Goal: Obtain resource: Download file/media

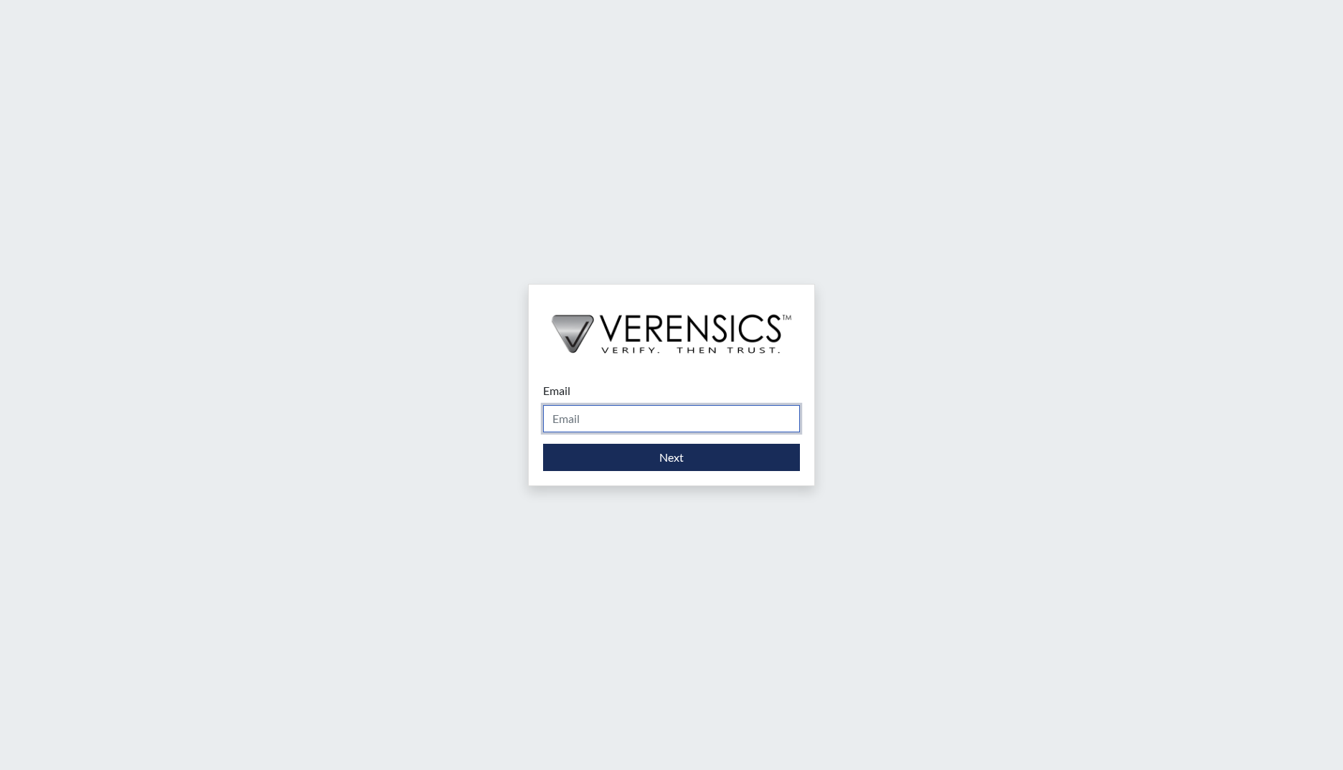
click at [605, 421] on input "Email" at bounding box center [671, 418] width 257 height 27
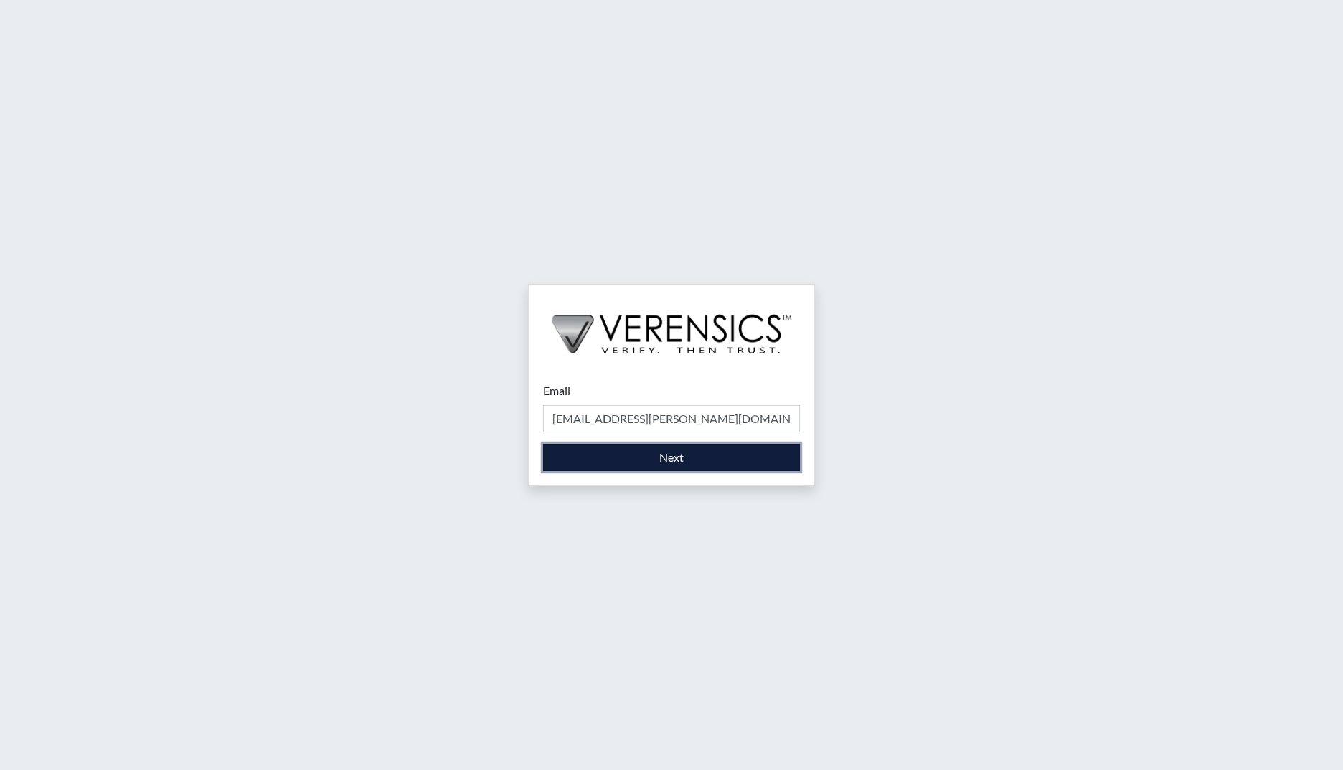
click at [684, 458] on button "Next" at bounding box center [671, 457] width 257 height 27
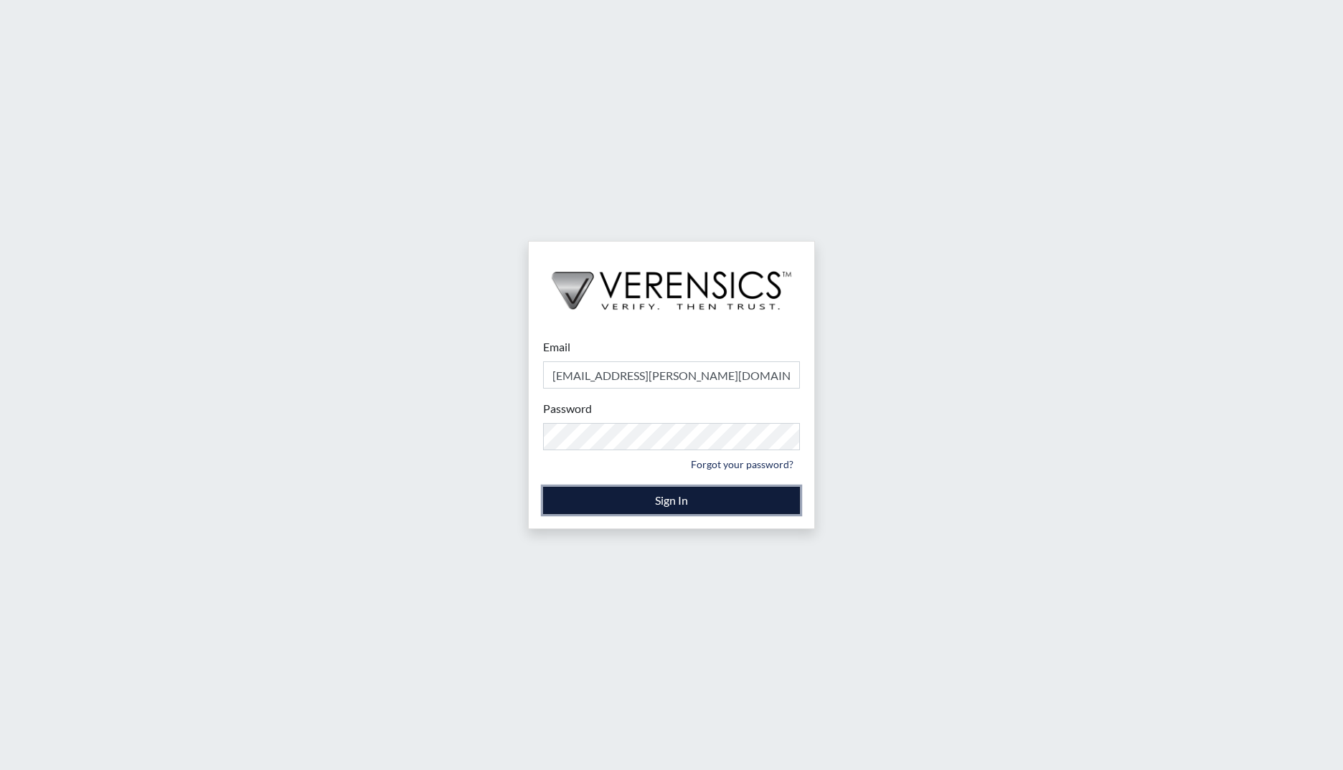
click at [562, 499] on button "Sign In" at bounding box center [671, 500] width 257 height 27
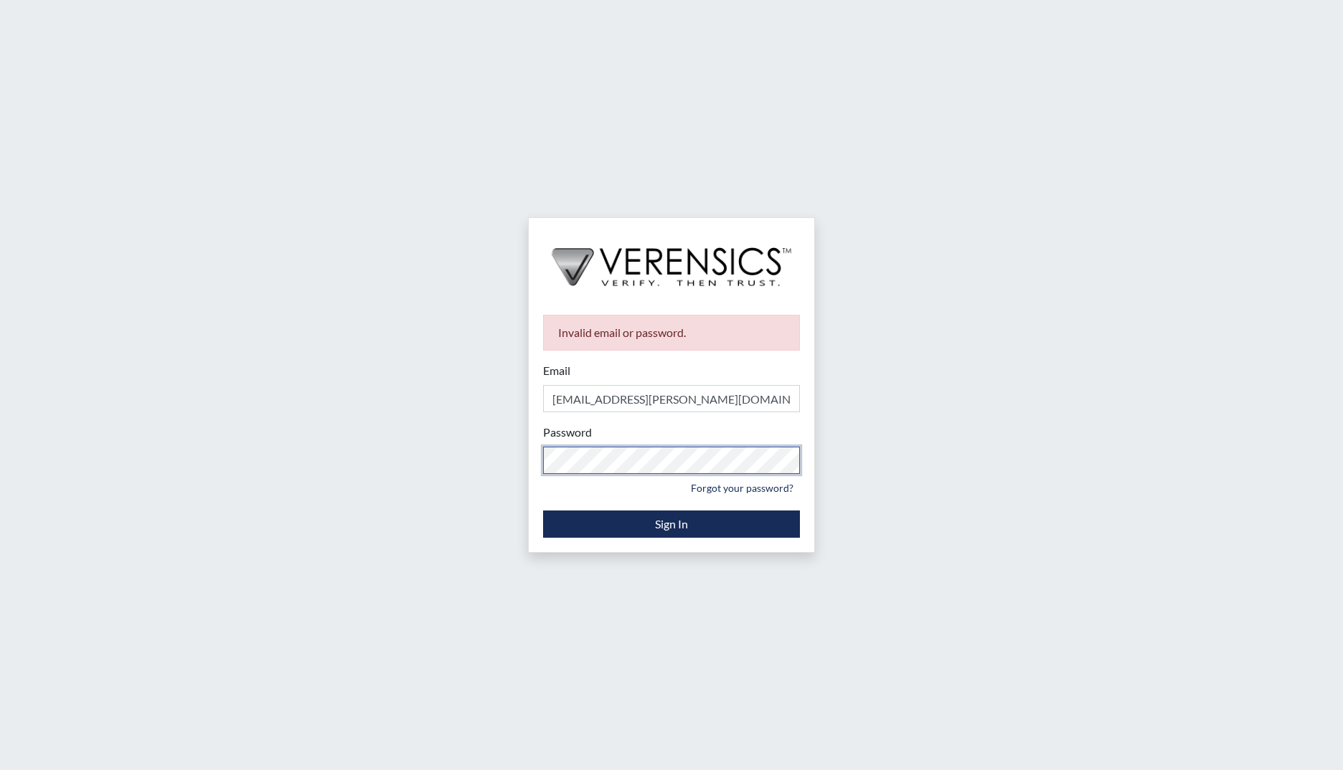
click at [481, 440] on div "Invalid email or password. Email Magdalene.Osborne@gdc.ga.gov Please provide yo…" at bounding box center [671, 385] width 1343 height 770
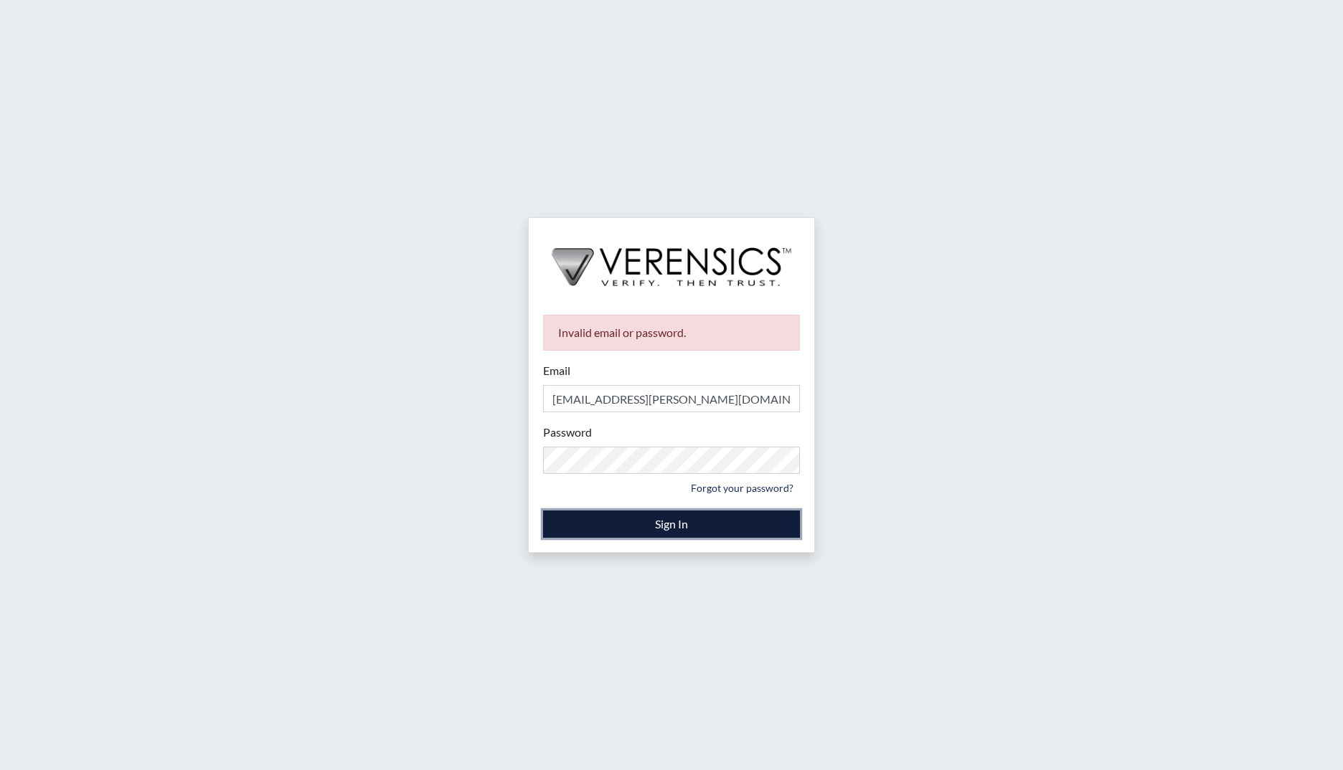
click at [554, 527] on button "Sign In" at bounding box center [671, 524] width 257 height 27
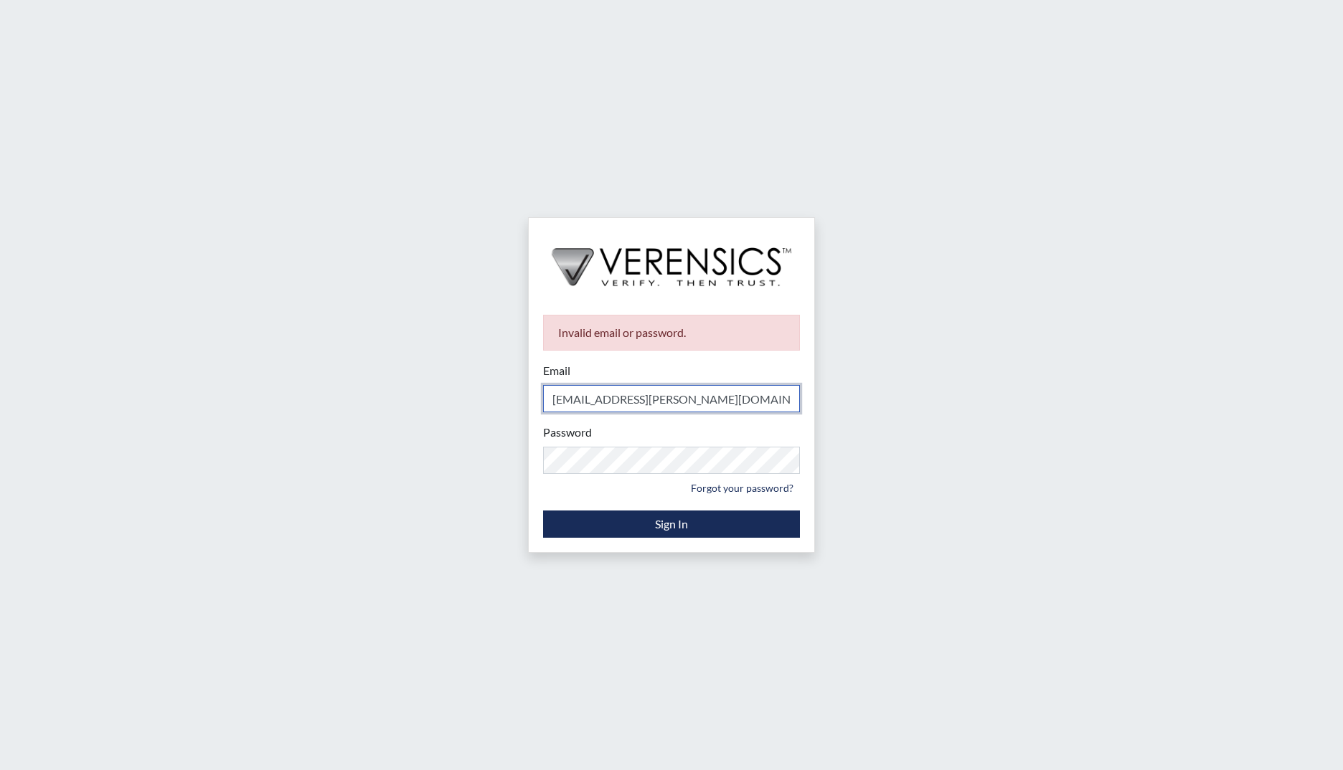
click at [737, 402] on input "Magdalene.Osborne@gdc.ga.gov" at bounding box center [671, 398] width 257 height 27
drag, startPoint x: 737, startPoint y: 402, endPoint x: 143, endPoint y: 341, distance: 597.8
click at [144, 342] on div "Invalid email or password. Email Magdalene.Osborne@gdc.ga.gov Please provide yo…" at bounding box center [671, 385] width 1343 height 770
type input "[PERSON_NAME][EMAIL_ADDRESS][PERSON_NAME][DOMAIN_NAME]"
click at [866, 480] on div "Invalid email or password. Email magdalene.osborne@gdc.ga.gov Please provide yo…" at bounding box center [671, 385] width 1343 height 770
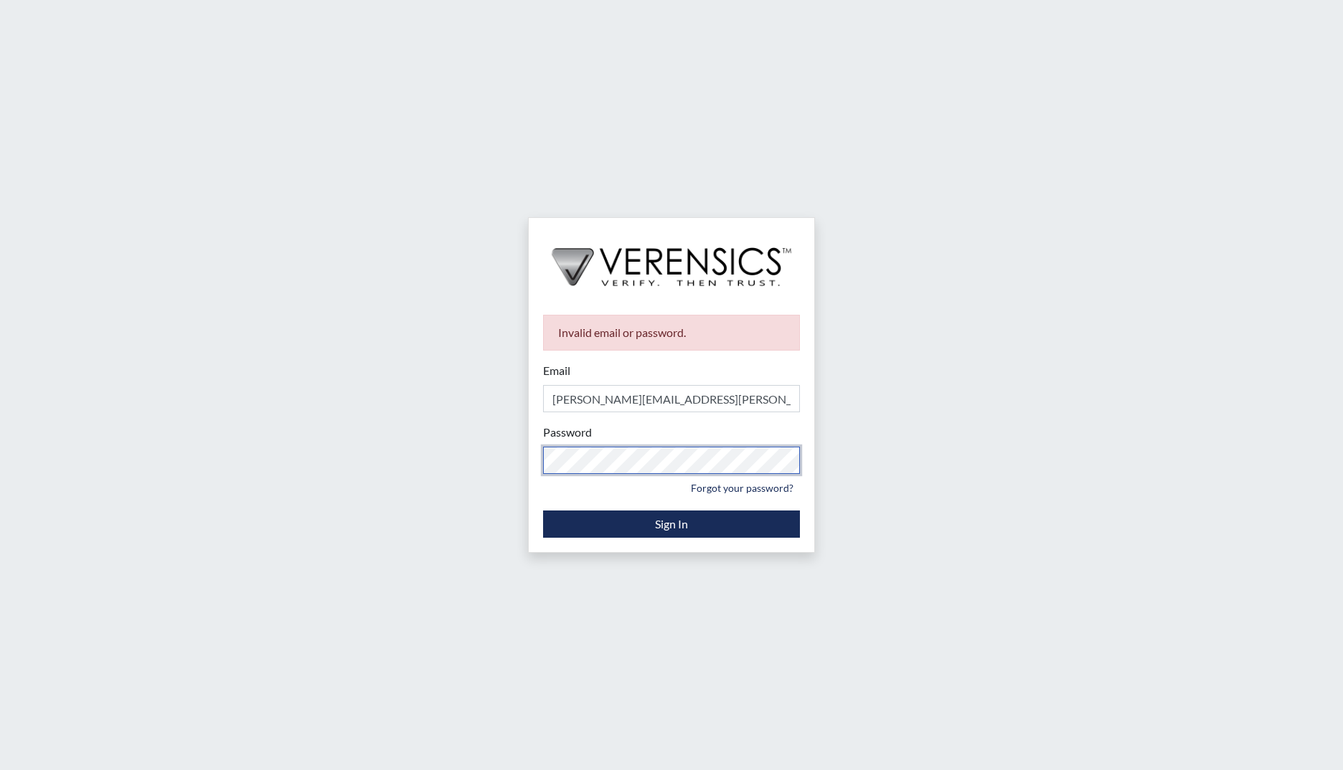
click at [501, 455] on div "Invalid email or password. Email magdalene.osborne@gdc.ga.gov Please provide yo…" at bounding box center [671, 385] width 1343 height 770
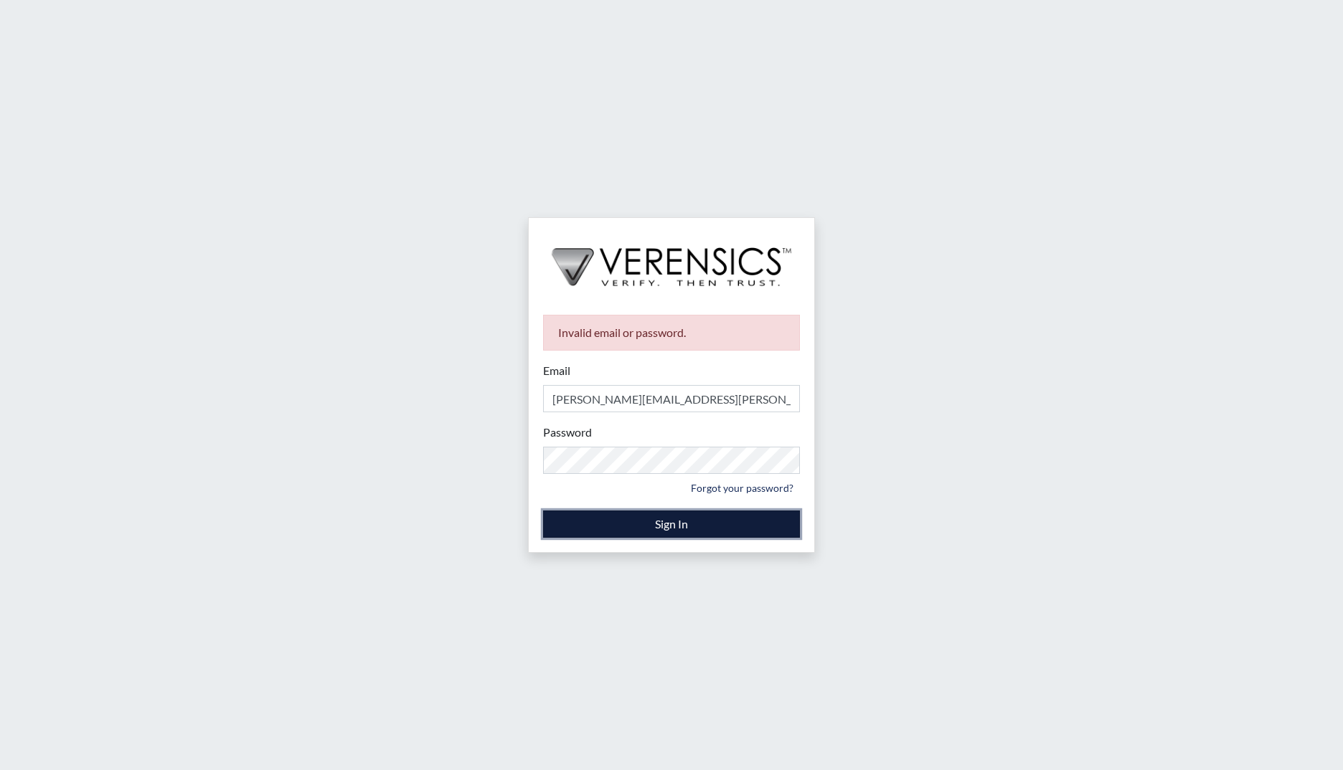
click at [549, 526] on button "Sign In" at bounding box center [671, 524] width 257 height 27
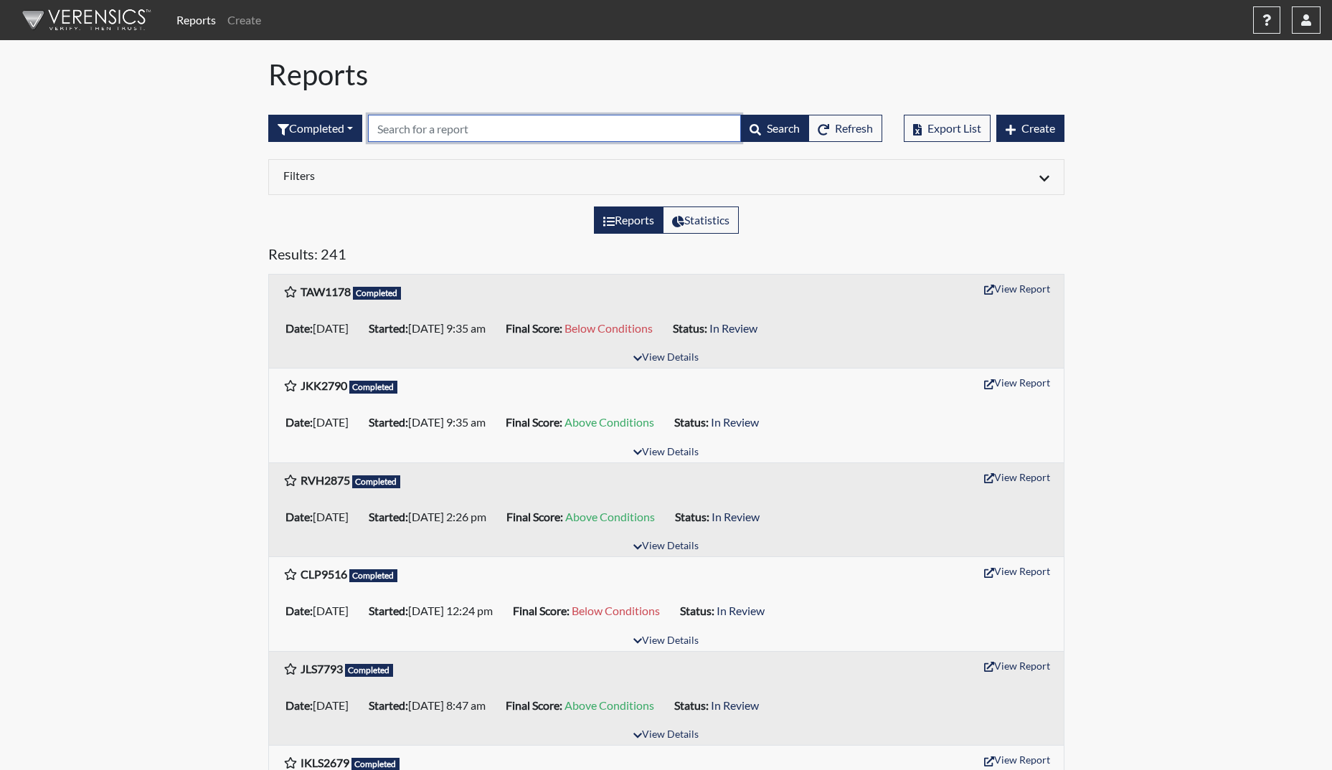
click at [451, 131] on input "text" at bounding box center [554, 128] width 373 height 27
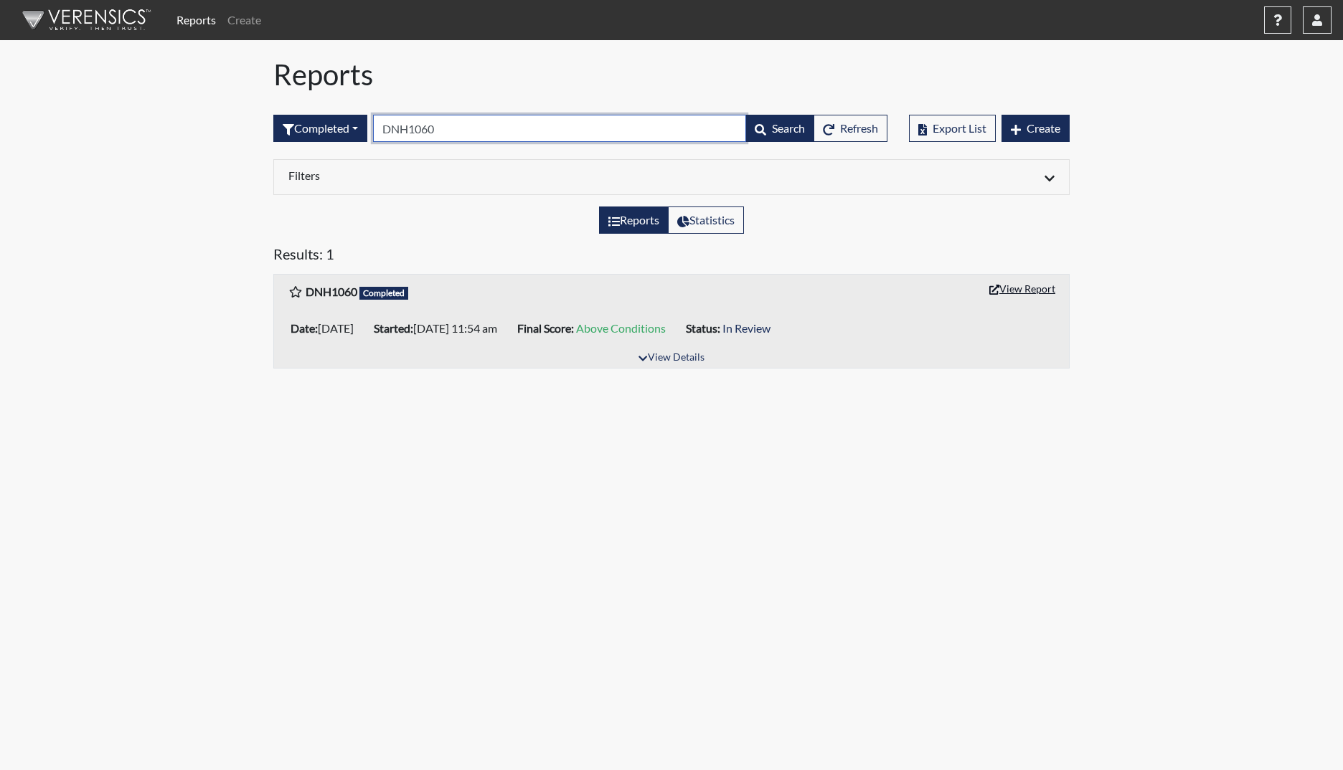
type input "DNH1060"
click at [1007, 291] on button "View Report" at bounding box center [1022, 289] width 79 height 22
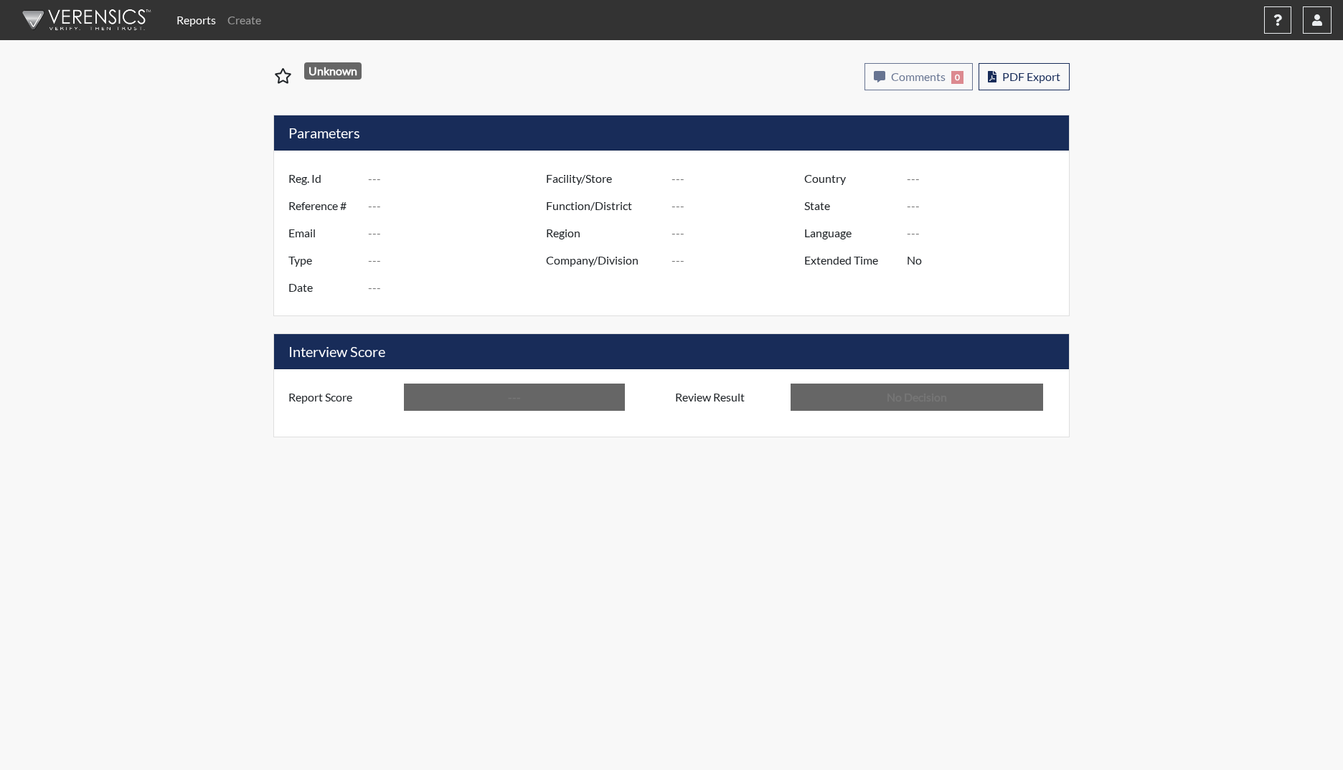
type input "DNH1060"
type input "51338"
type input "---"
type input "Corrections Pre-Employment"
type input "[DATE]"
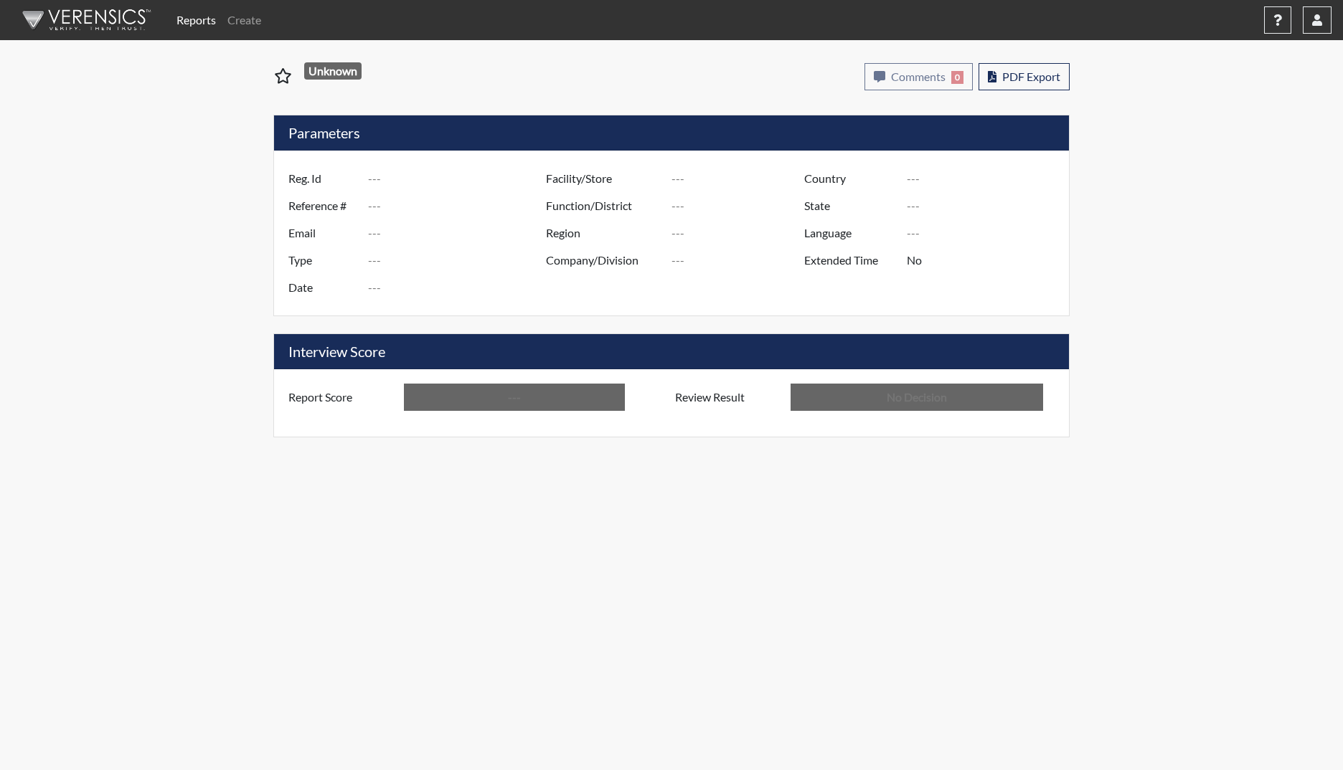
type input "Augusta SMP"
type input "[GEOGRAPHIC_DATA]"
type input "[US_STATE]"
type input "English"
type input "Above Conditions"
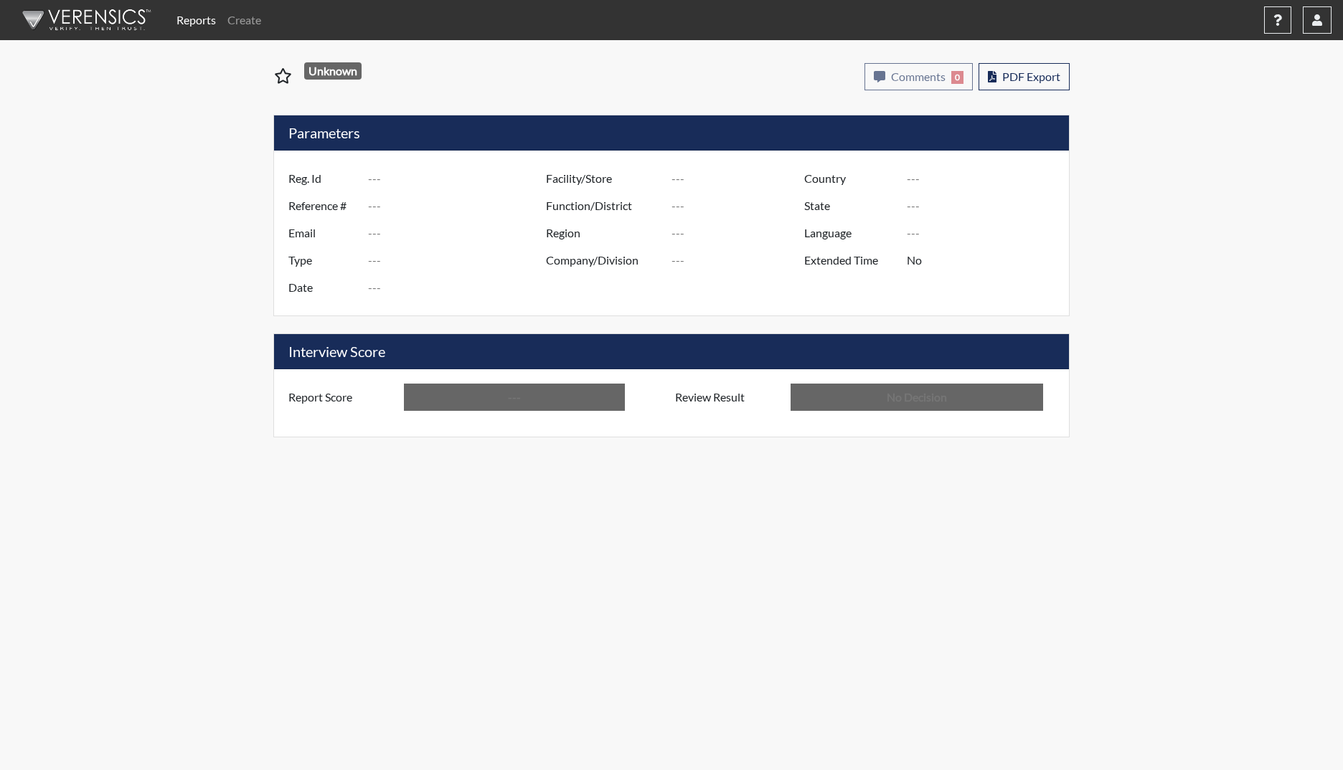
type input "In Review"
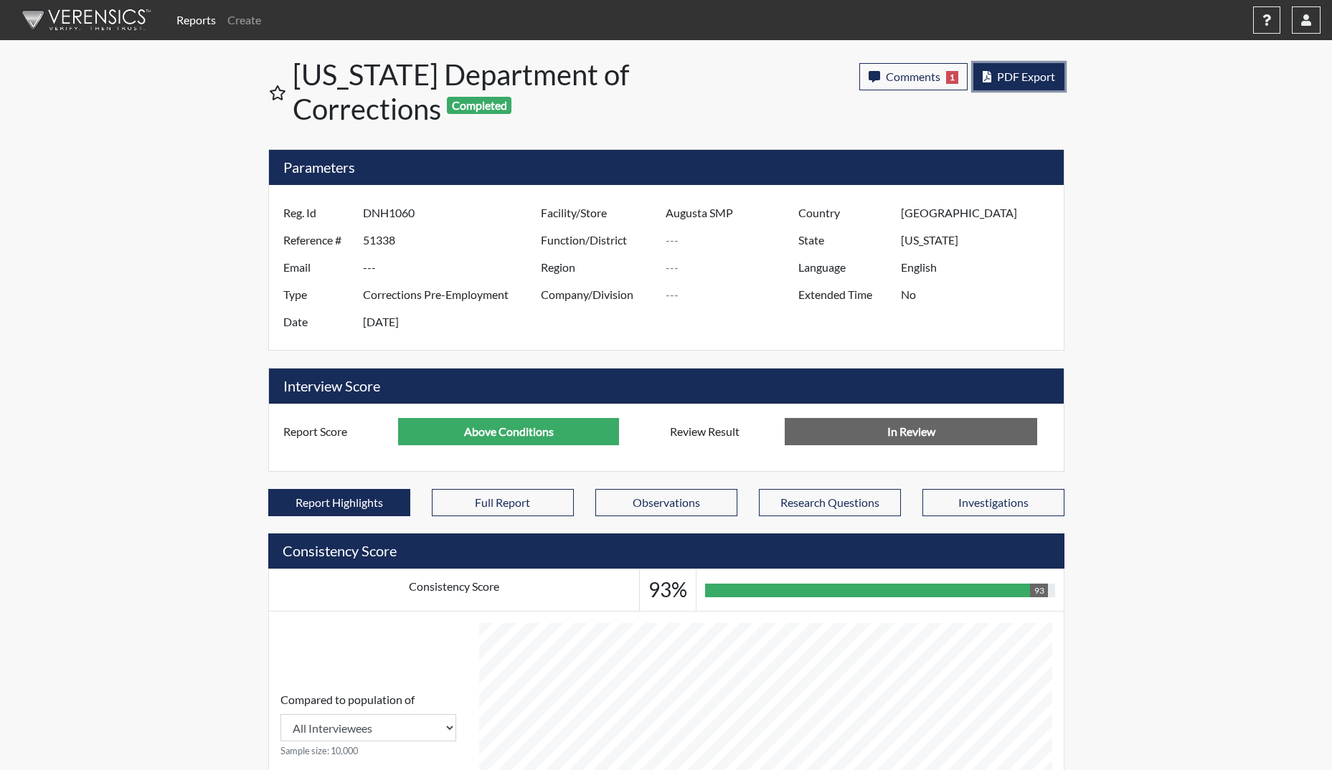
click at [1014, 74] on span "PDF Export" at bounding box center [1026, 77] width 58 height 14
click at [1297, 22] on button "button" at bounding box center [1306, 19] width 29 height 27
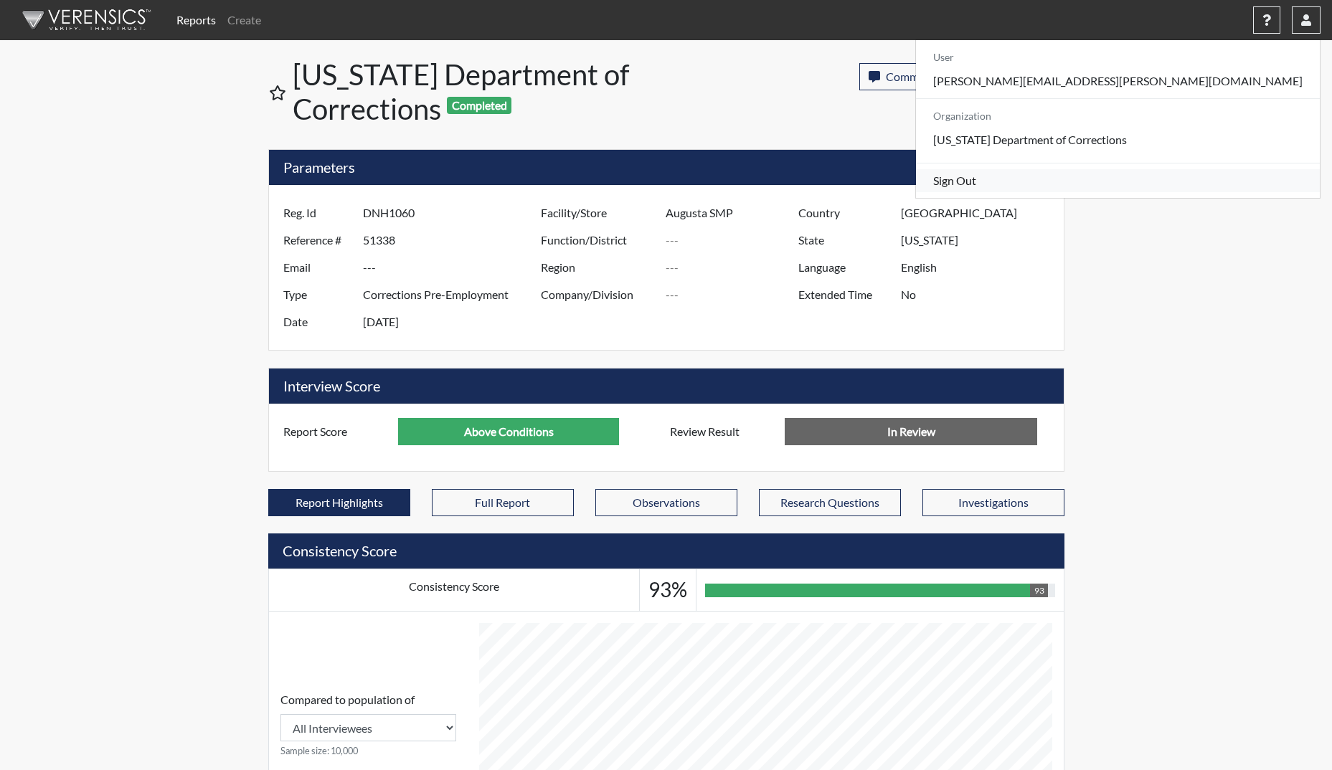
click at [1159, 192] on link "Sign Out" at bounding box center [1118, 180] width 404 height 23
